Goal: Navigation & Orientation: Understand site structure

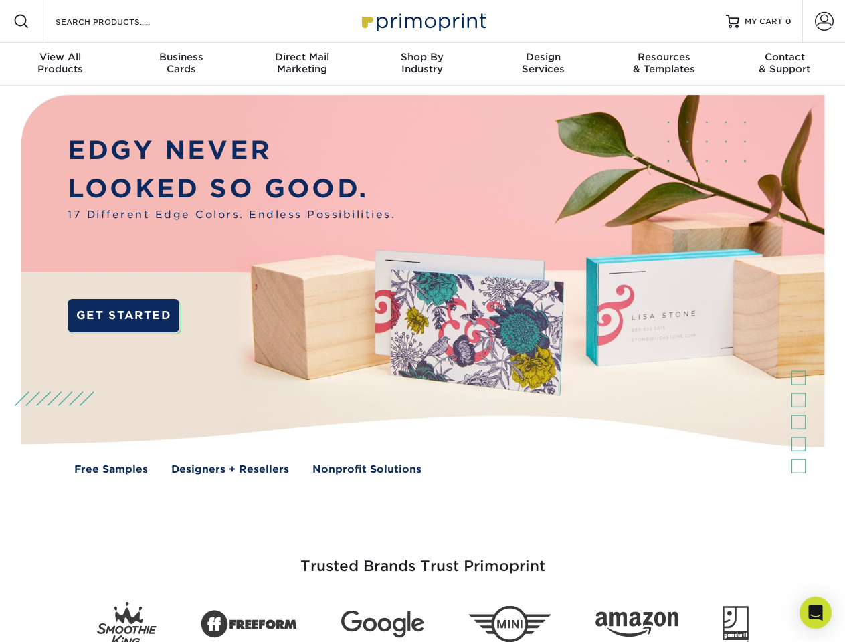
click at [422, 321] on img at bounding box center [422, 295] width 836 height 418
click at [21, 21] on span at bounding box center [21, 21] width 16 height 16
click at [823, 21] on span at bounding box center [824, 21] width 19 height 19
click at [60, 64] on div "View All Products" at bounding box center [60, 63] width 120 height 24
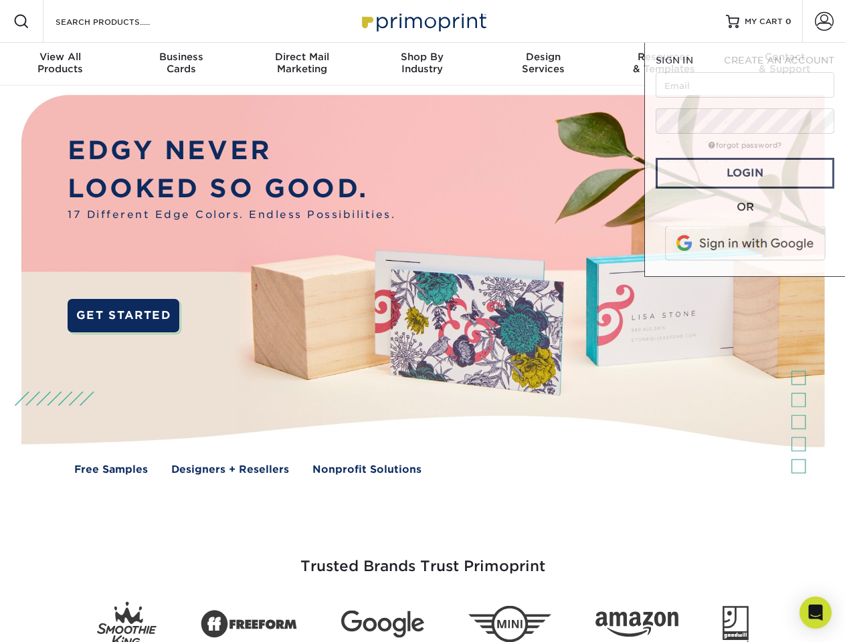
click at [181, 64] on div "Business Cards" at bounding box center [180, 63] width 120 height 24
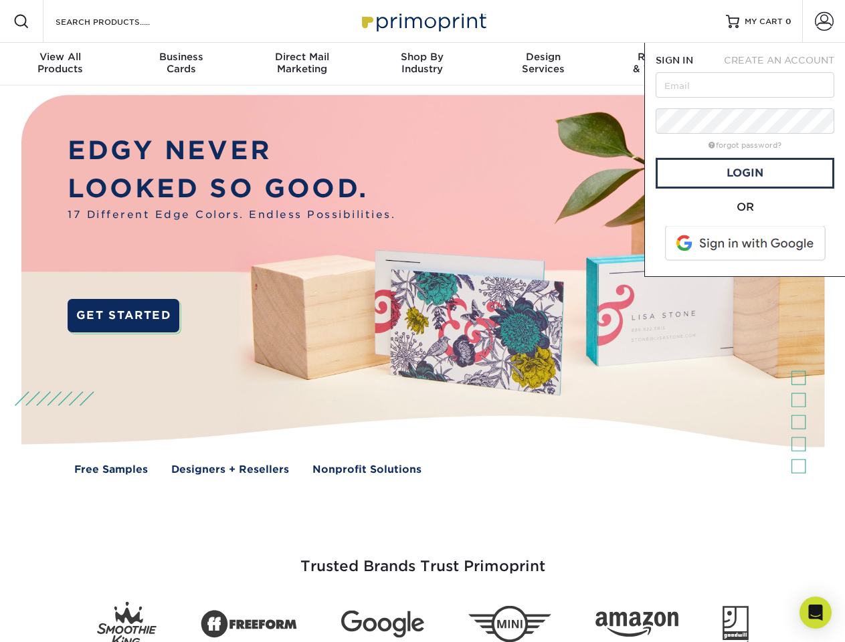
click at [302, 64] on div "Direct Mail Marketing" at bounding box center [301, 63] width 120 height 24
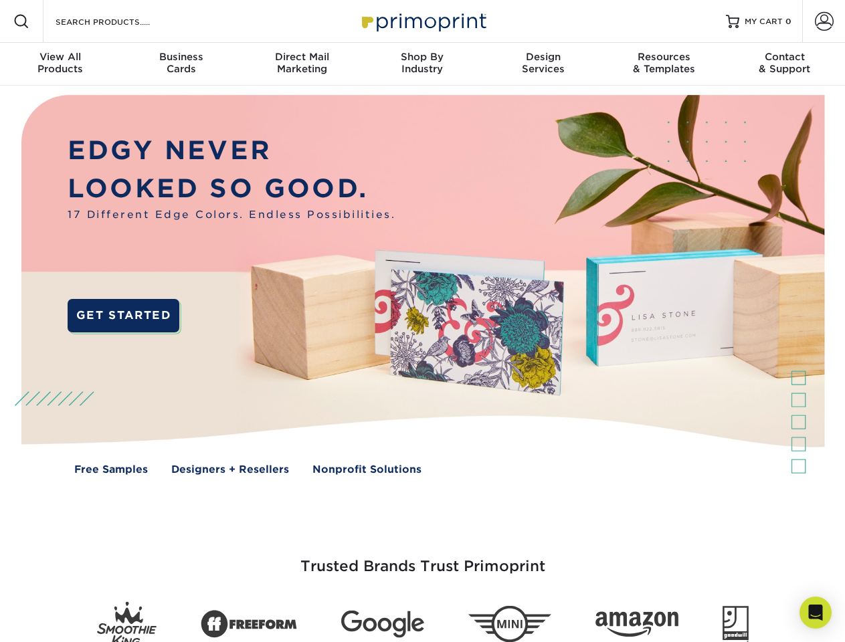
click at [422, 64] on div "Shop By Industry" at bounding box center [422, 63] width 120 height 24
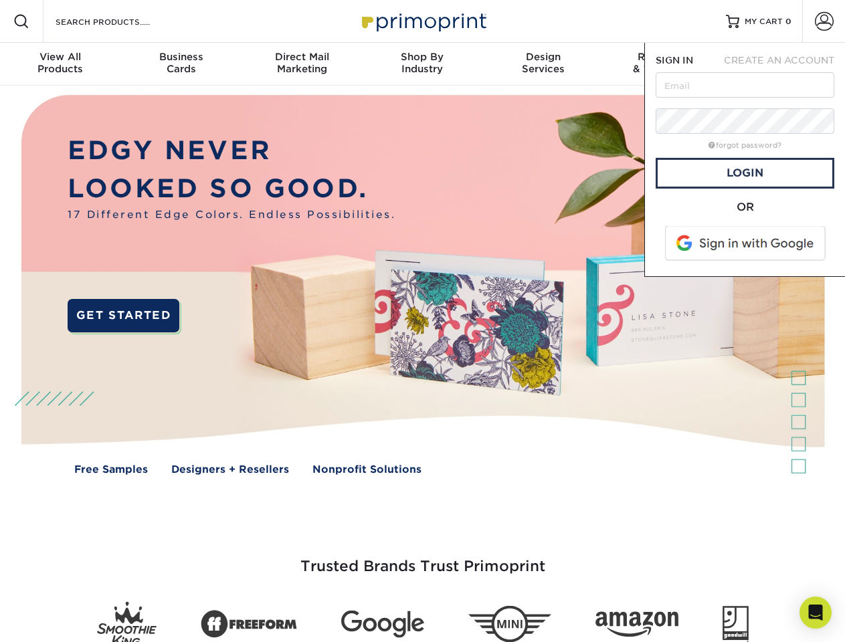
click at [543, 64] on div "Design Services" at bounding box center [543, 63] width 120 height 24
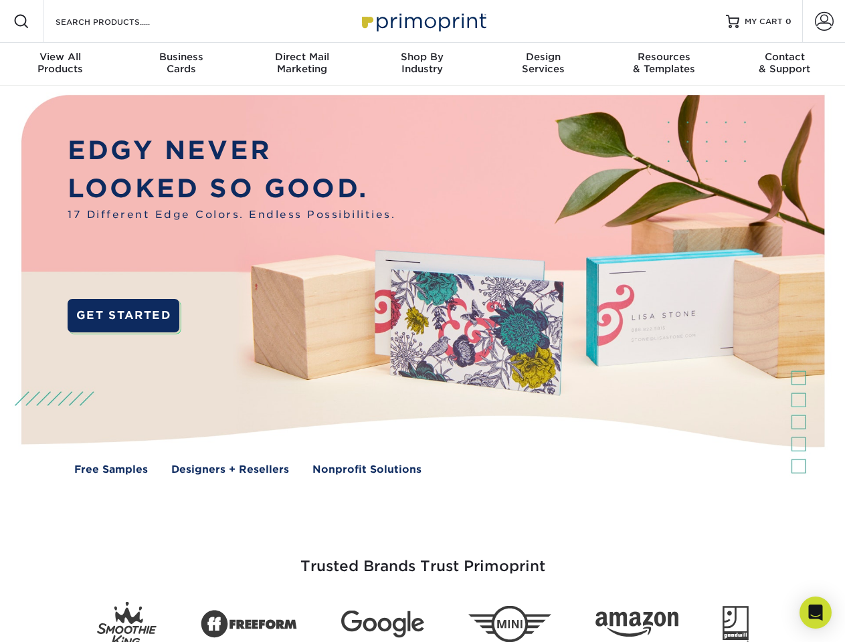
click at [664, 64] on span "SIGN IN" at bounding box center [674, 60] width 37 height 11
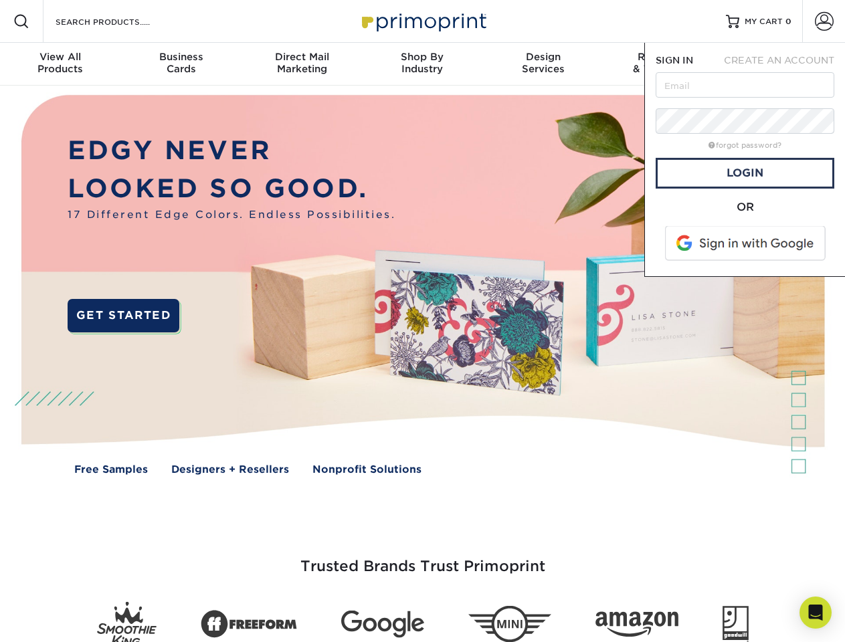
click at [785, 64] on nav "Resources Menu Search Products Account SIGN IN CREATE AN ACCOUNT forgot passwor…" at bounding box center [422, 43] width 845 height 86
